Goal: Entertainment & Leisure: Consume media (video, audio)

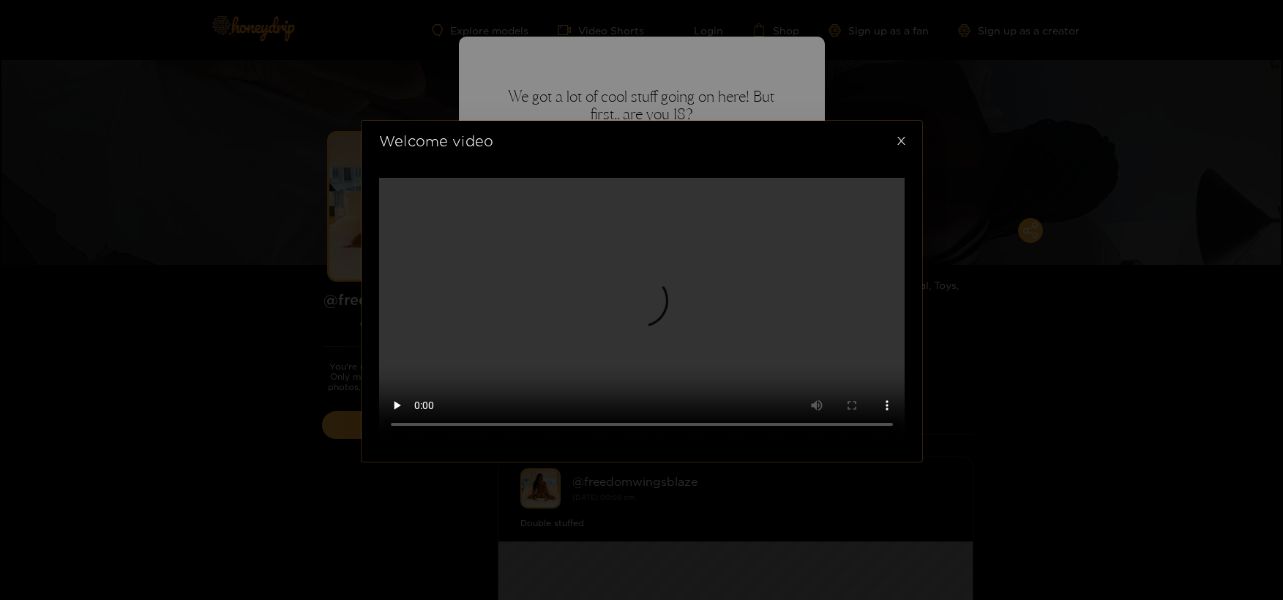
click at [900, 145] on icon "close" at bounding box center [901, 141] width 8 height 8
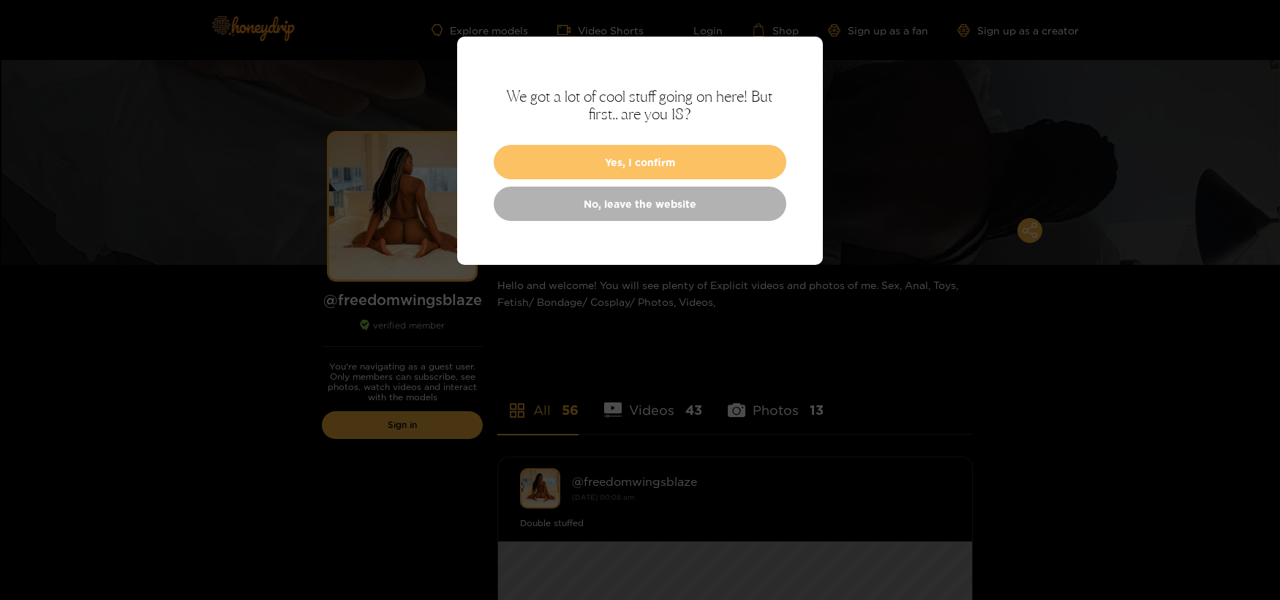
click at [728, 160] on button "Yes, I confirm" at bounding box center [640, 162] width 293 height 34
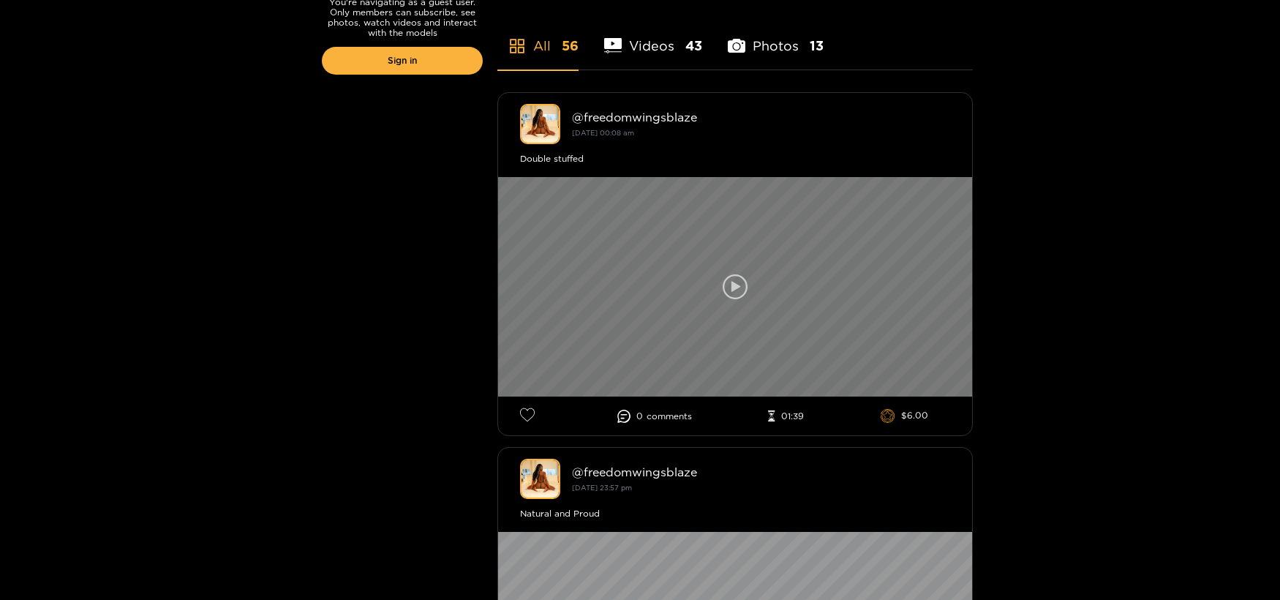
scroll to position [365, 0]
click at [738, 291] on icon at bounding box center [735, 286] width 25 height 25
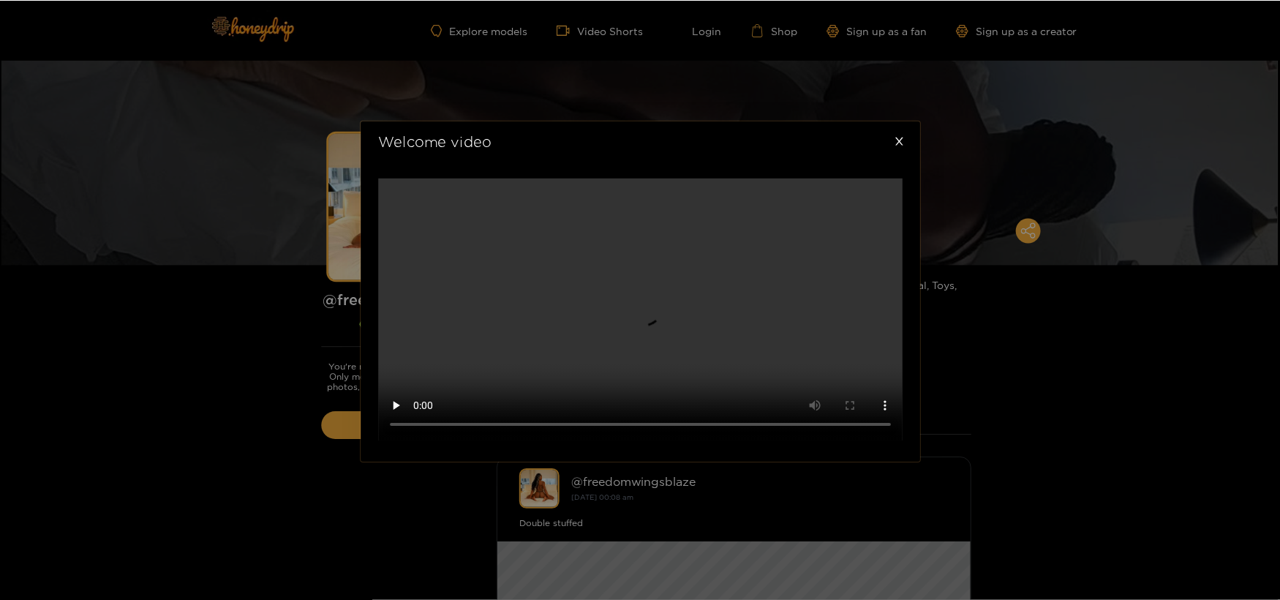
scroll to position [220, 0]
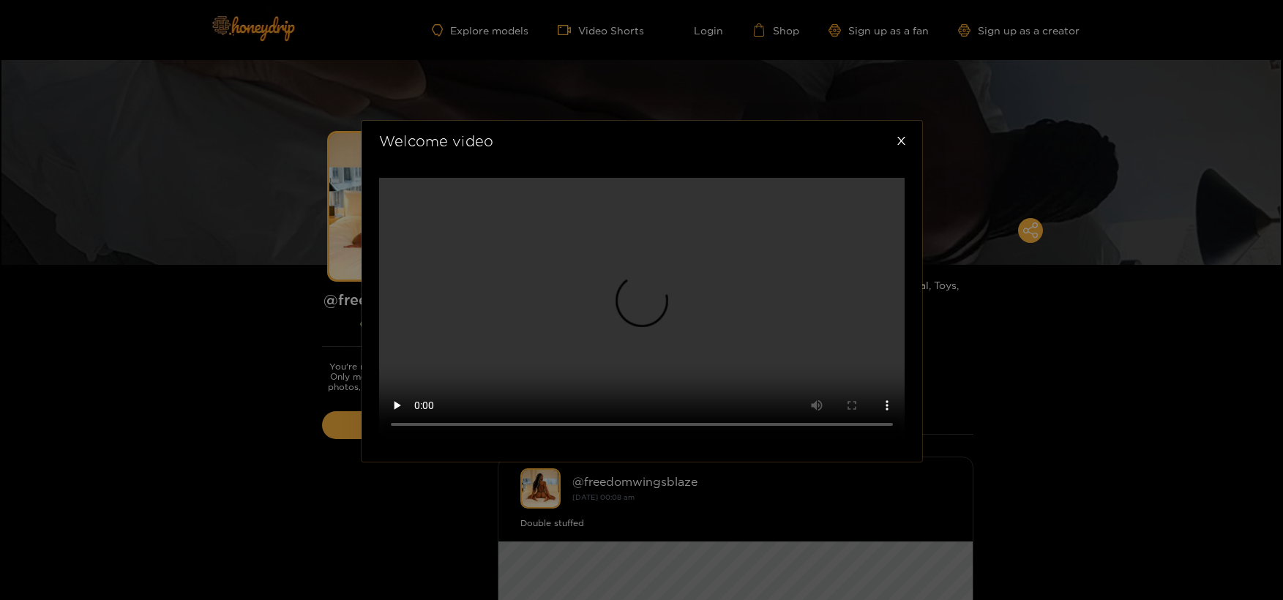
click at [626, 255] on video at bounding box center [641, 309] width 525 height 263
click at [259, 267] on div "Welcome video" at bounding box center [641, 300] width 1283 height 600
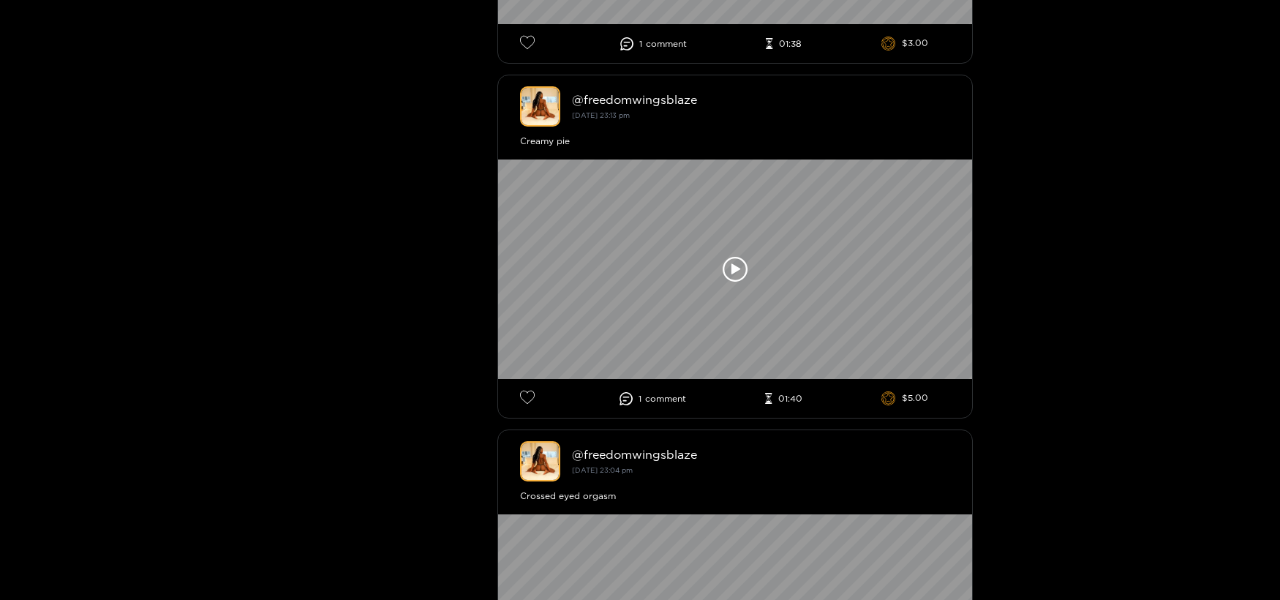
scroll to position [1100, 0]
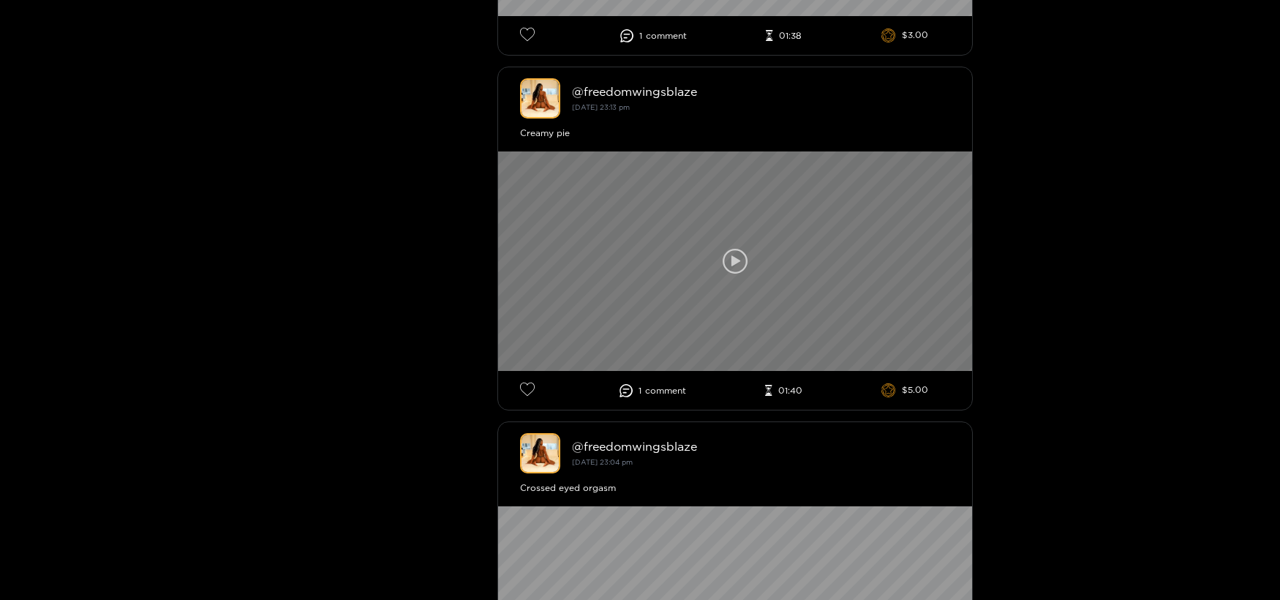
click at [746, 271] on icon at bounding box center [735, 261] width 25 height 25
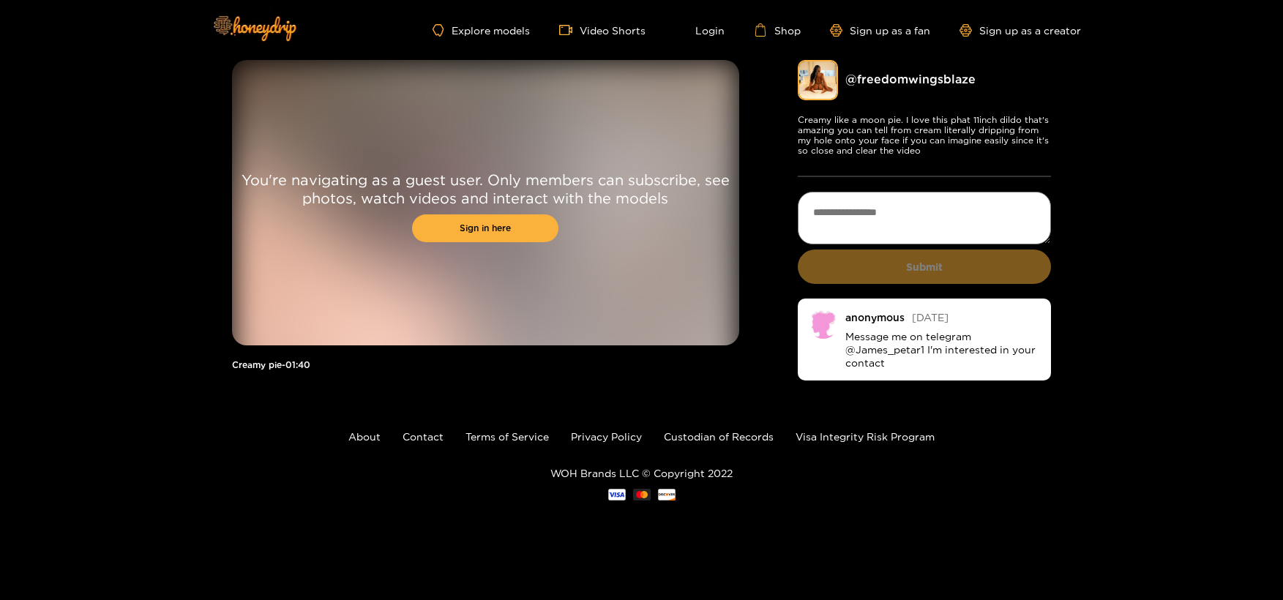
click at [517, 305] on div "You're navigating as a guest user. Only members can subscribe, see photos, watc…" at bounding box center [485, 202] width 507 height 285
click at [69, 216] on div "You're navigating as a guest user. Only members can subscribe, see photos, watc…" at bounding box center [641, 222] width 1283 height 325
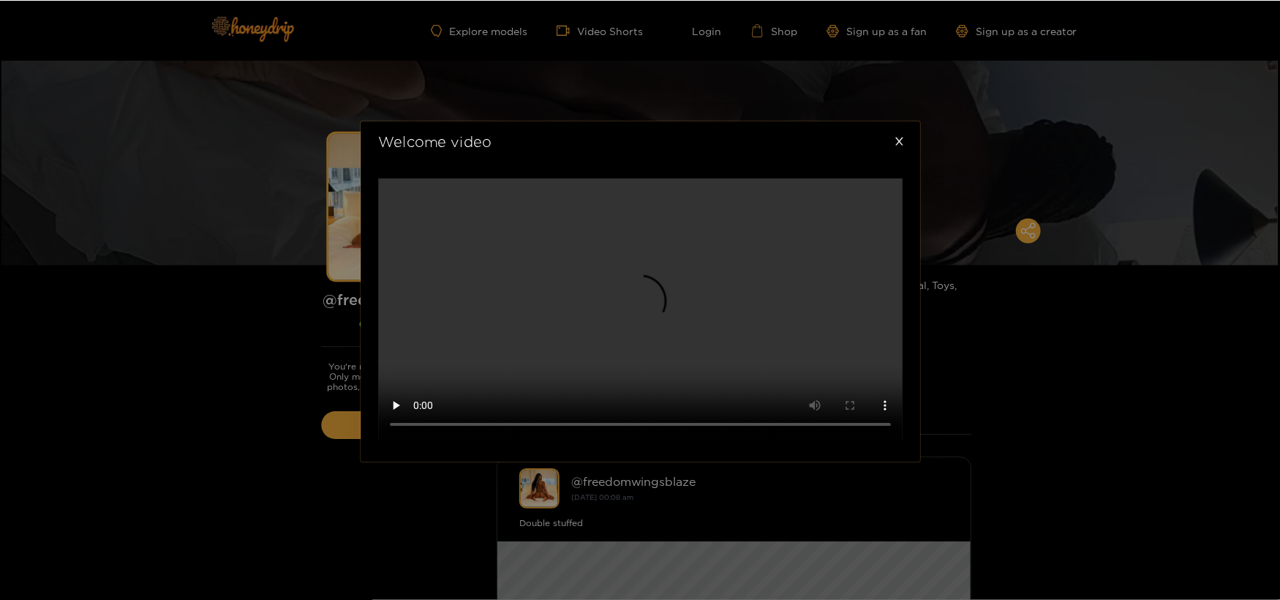
scroll to position [211, 0]
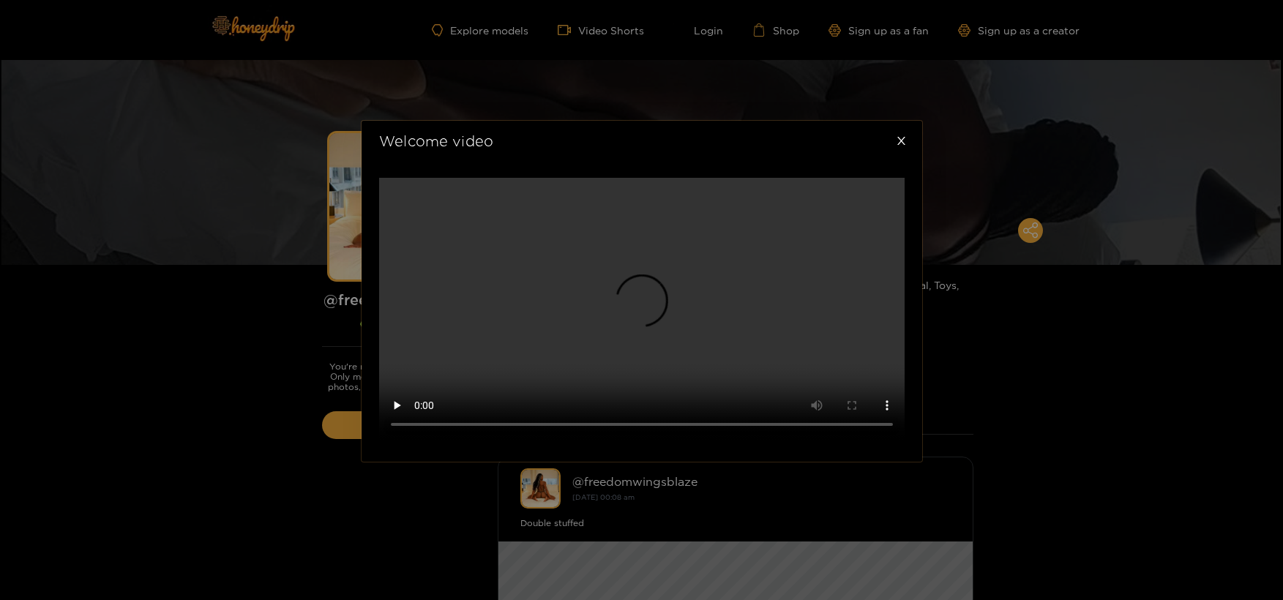
click at [200, 219] on div "Welcome video" at bounding box center [641, 300] width 1283 height 600
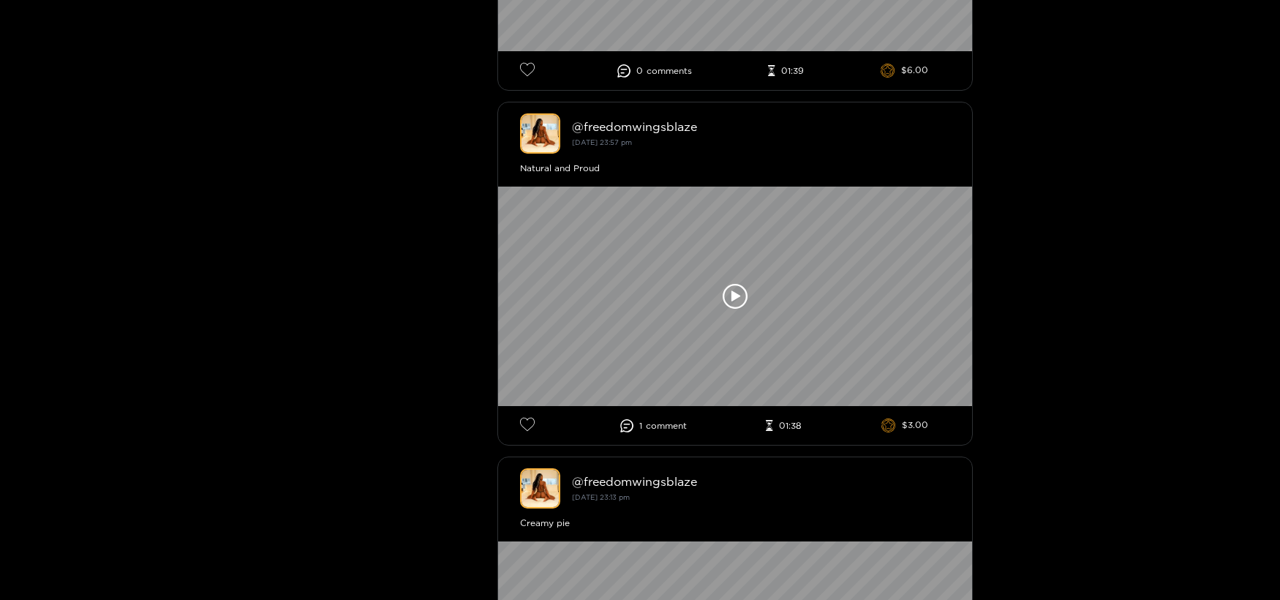
scroll to position [710, 0]
